Goal: Check status

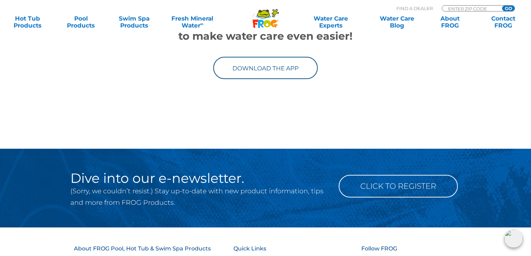
scroll to position [195, 0]
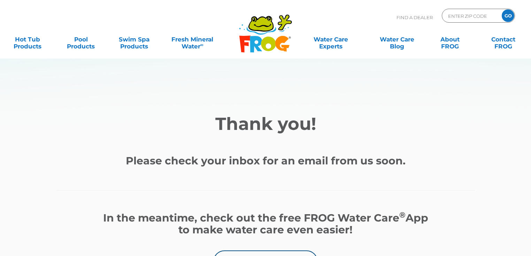
click at [259, 142] on div "Thank you! Please check your inbox for an email from us soon. In the meantime, …" at bounding box center [265, 193] width 418 height 159
